Goal: Information Seeking & Learning: Learn about a topic

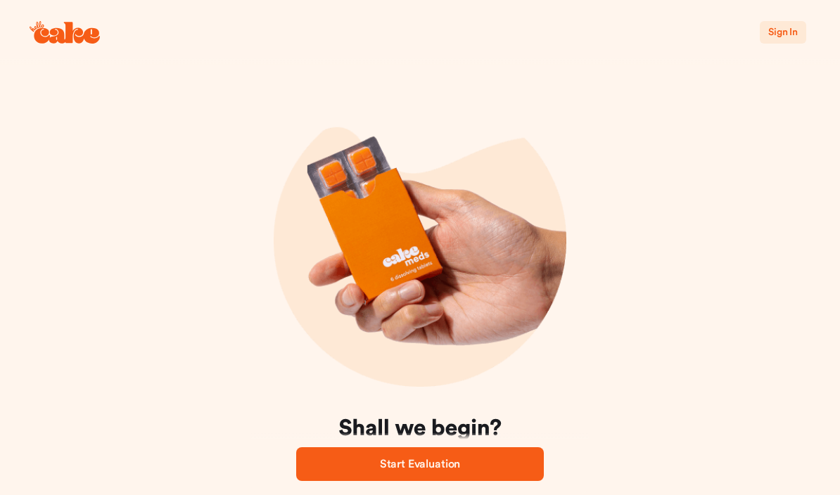
click at [791, 40] on button "Sign In" at bounding box center [783, 32] width 46 height 23
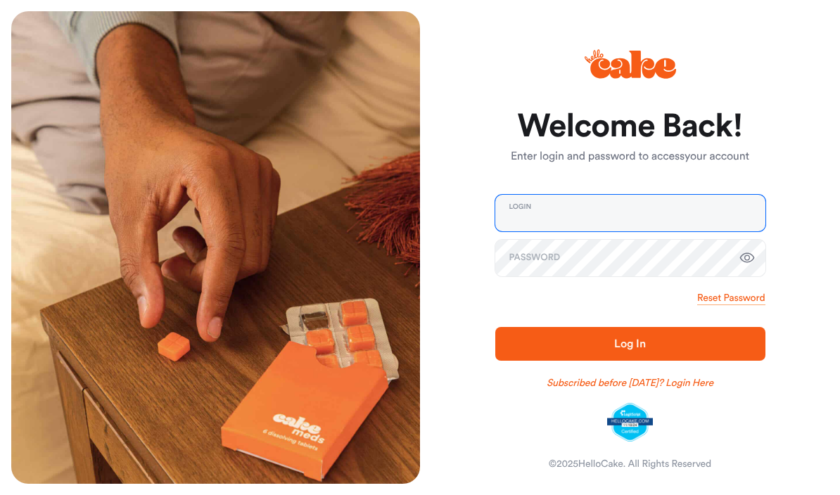
click at [672, 210] on input "email" at bounding box center [630, 213] width 270 height 37
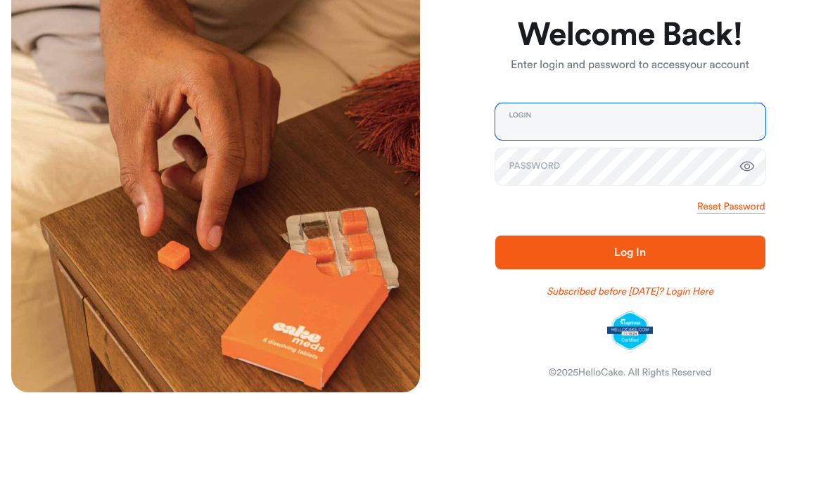
type input "**********"
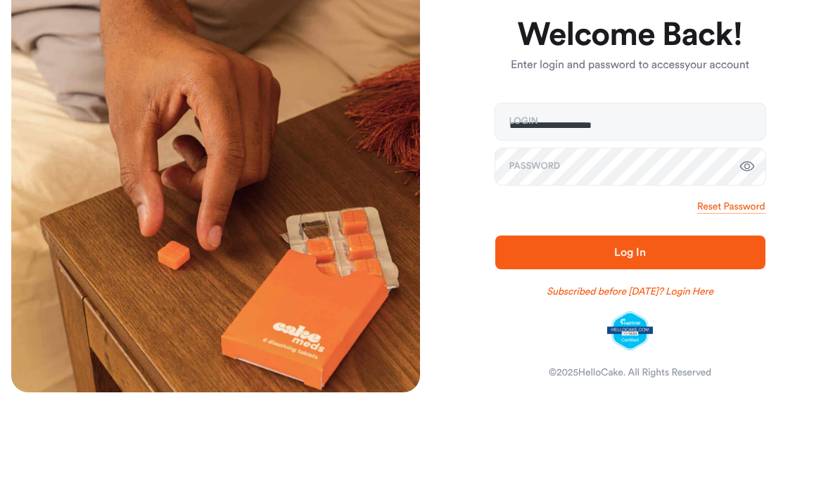
click at [630, 327] on button "Log In" at bounding box center [630, 344] width 270 height 34
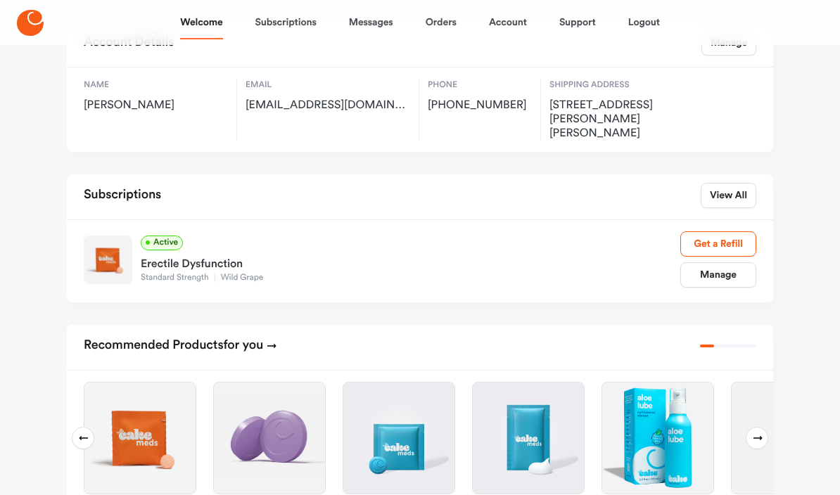
scroll to position [99, 0]
click at [729, 262] on link "Manage" at bounding box center [718, 274] width 76 height 25
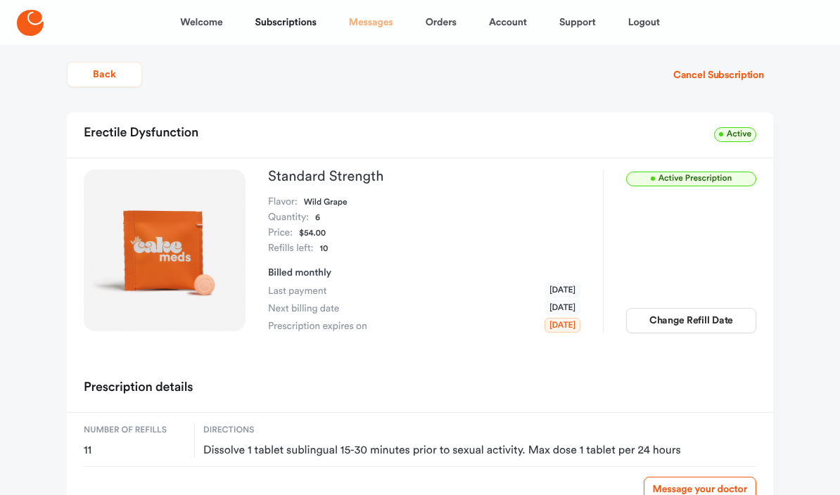
scroll to position [13, 0]
click at [386, 20] on link "Messages" at bounding box center [371, 23] width 44 height 34
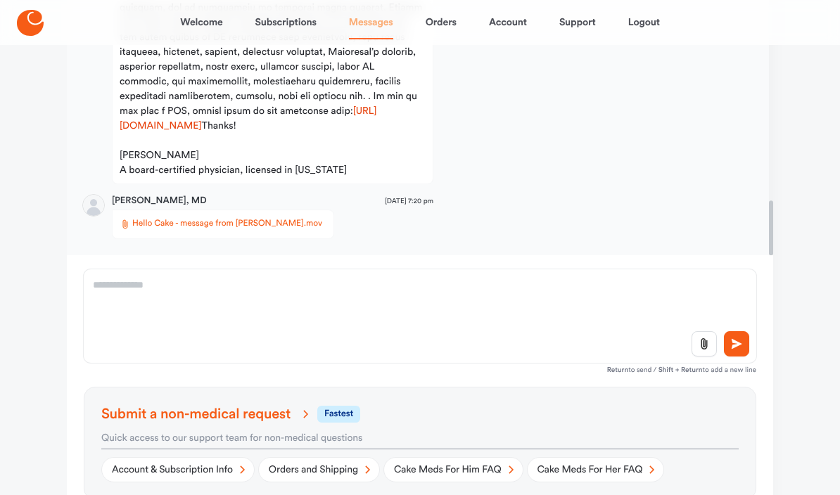
scroll to position [234, 0]
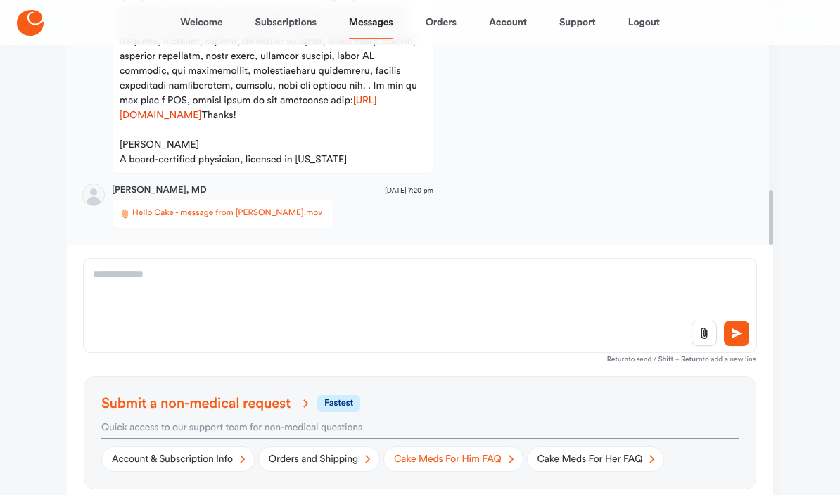
click at [464, 458] on link "Cake Meds For Him FAQ" at bounding box center [453, 459] width 140 height 25
